Goal: Task Accomplishment & Management: Manage account settings

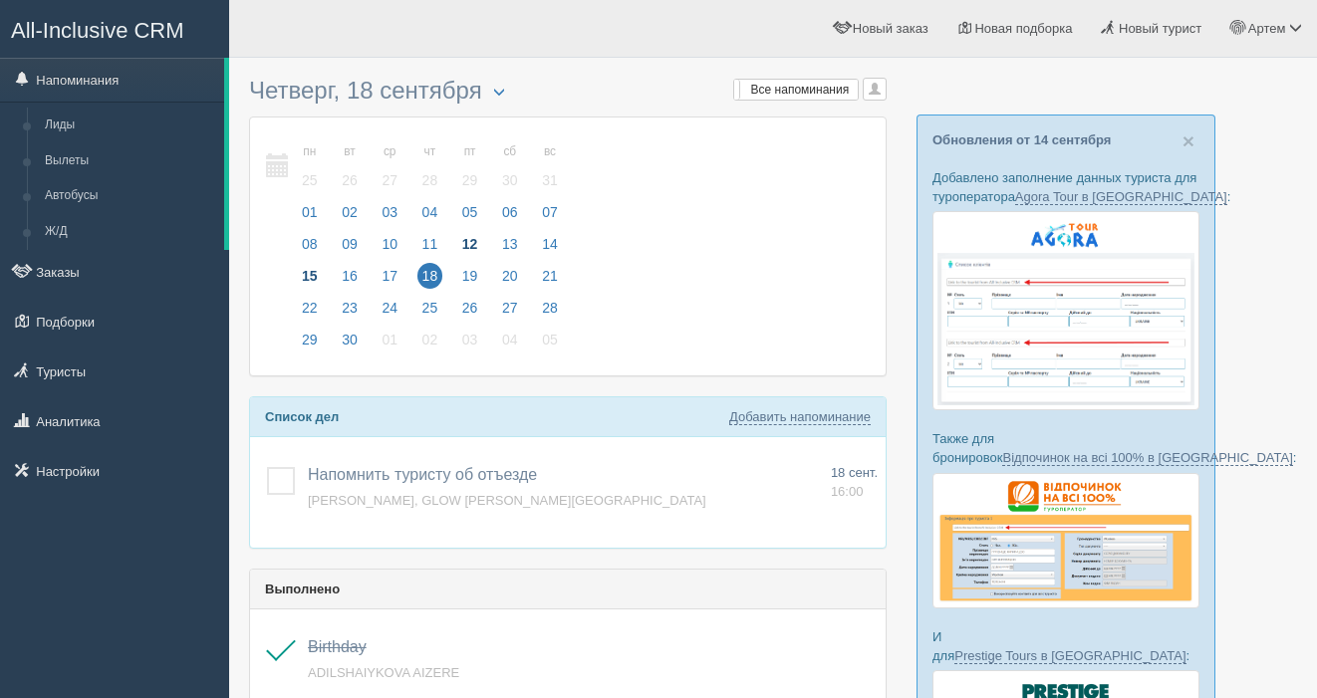
scroll to position [1, 0]
click at [463, 269] on span "19" at bounding box center [470, 275] width 26 height 26
click at [430, 278] on span "18" at bounding box center [430, 276] width 26 height 26
click at [393, 279] on span "17" at bounding box center [389, 276] width 26 height 26
